Goal: Navigation & Orientation: Go to known website

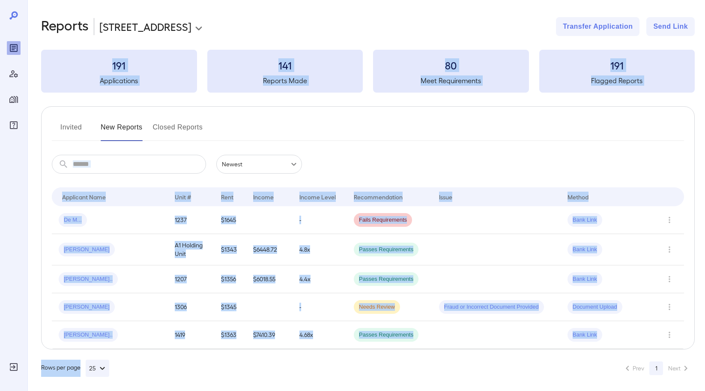
scroll to position [3, 0]
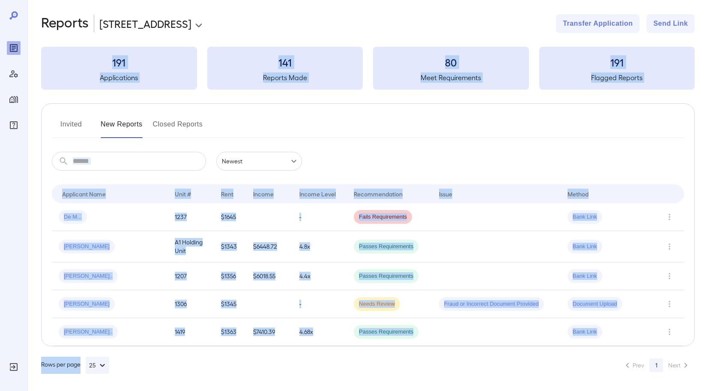
click at [626, 388] on html "**********" at bounding box center [352, 192] width 705 height 391
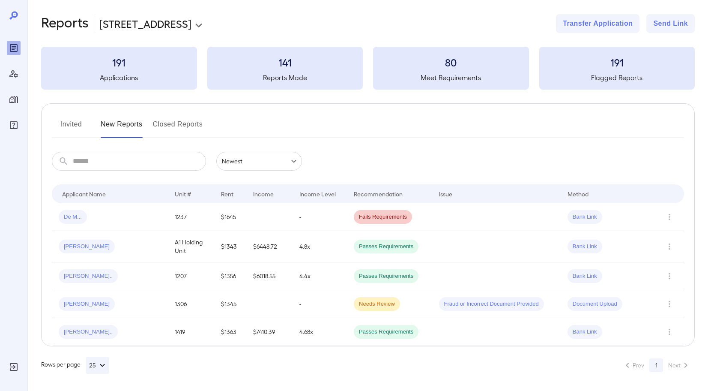
click at [462, 376] on div "**********" at bounding box center [366, 194] width 678 height 394
